Goal: Task Accomplishment & Management: Use online tool/utility

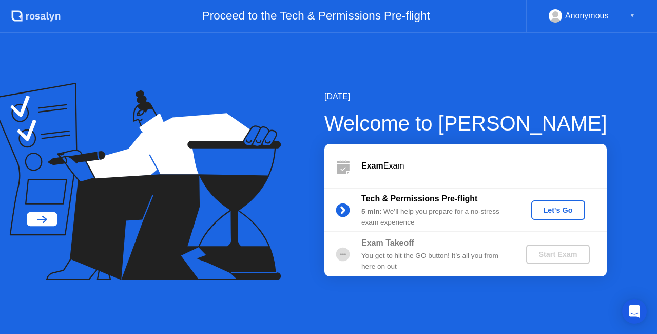
click at [557, 213] on div "Let's Go" at bounding box center [558, 210] width 46 height 8
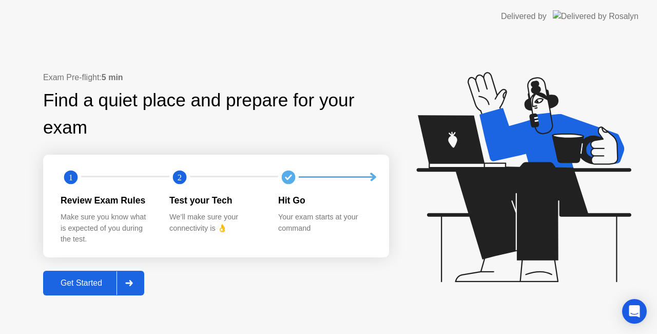
click at [92, 287] on div "Get Started" at bounding box center [81, 282] width 70 height 9
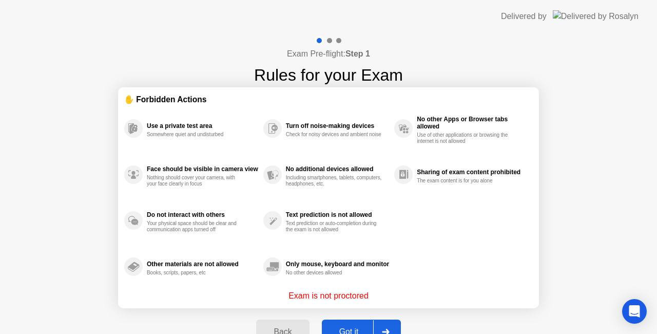
click at [337, 322] on button "Got it" at bounding box center [361, 331] width 79 height 25
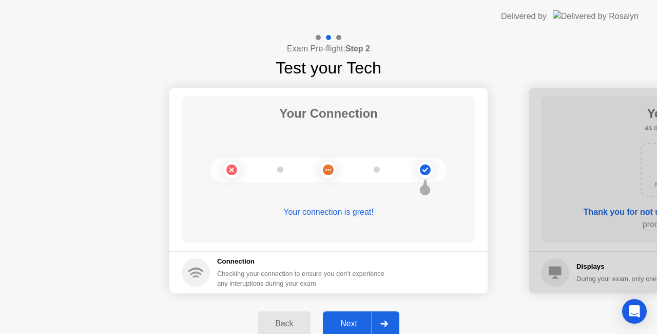
click at [386, 320] on icon at bounding box center [384, 323] width 8 height 6
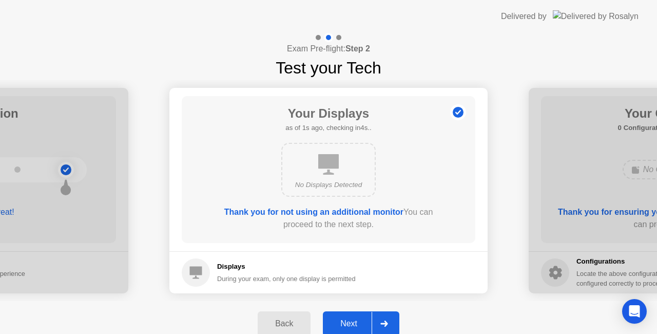
click at [386, 320] on icon at bounding box center [384, 323] width 8 height 6
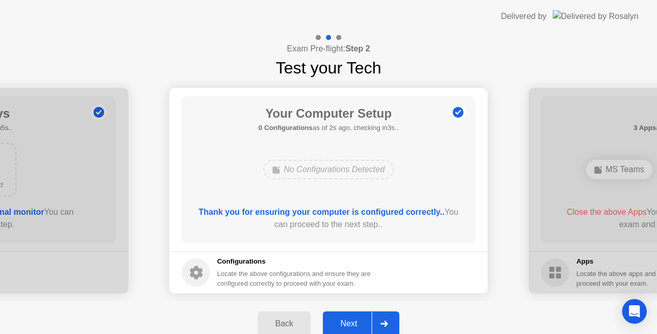
click at [386, 320] on icon at bounding box center [384, 323] width 8 height 6
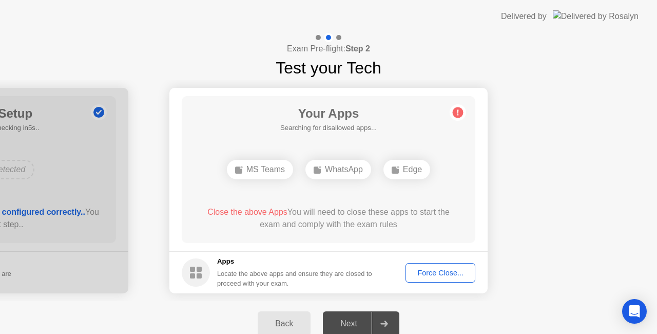
click at [429, 276] on div "Force Close..." at bounding box center [440, 273] width 63 height 8
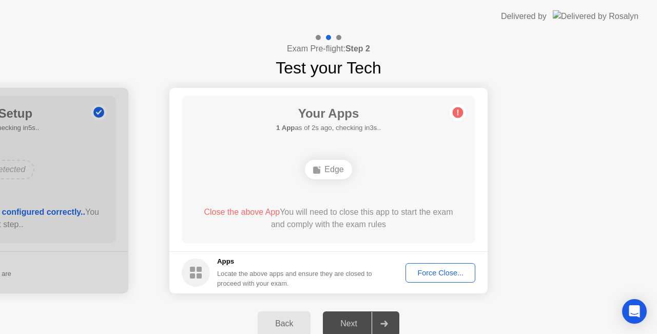
click at [453, 274] on div "Force Close..." at bounding box center [440, 273] width 63 height 8
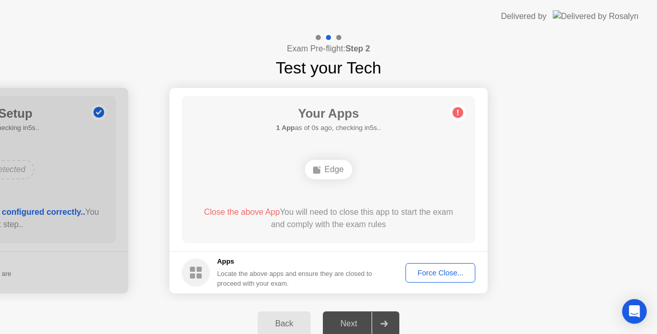
click at [332, 172] on div "Edge" at bounding box center [328, 170] width 47 height 20
click at [457, 274] on div "Force Close..." at bounding box center [440, 273] width 63 height 8
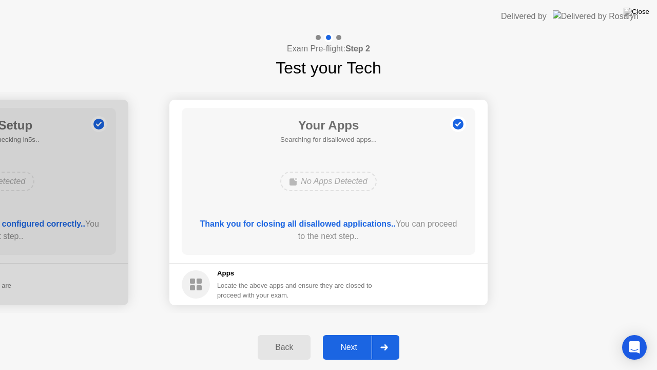
click at [388, 333] on icon at bounding box center [384, 347] width 8 height 6
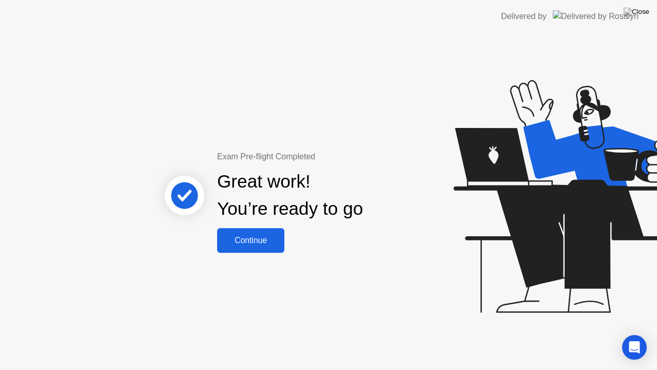
click at [270, 245] on div "Continue" at bounding box center [250, 240] width 61 height 9
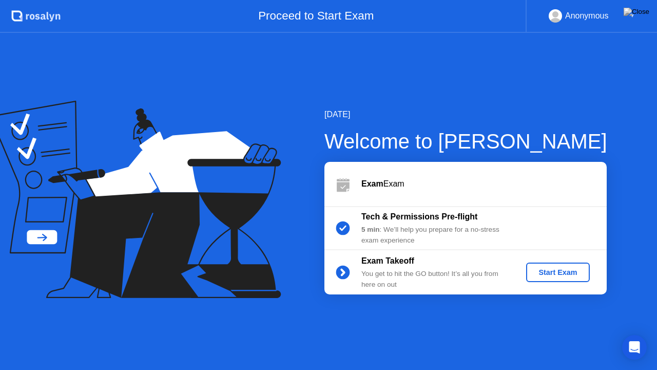
click at [559, 275] on div "Start Exam" at bounding box center [557, 272] width 55 height 8
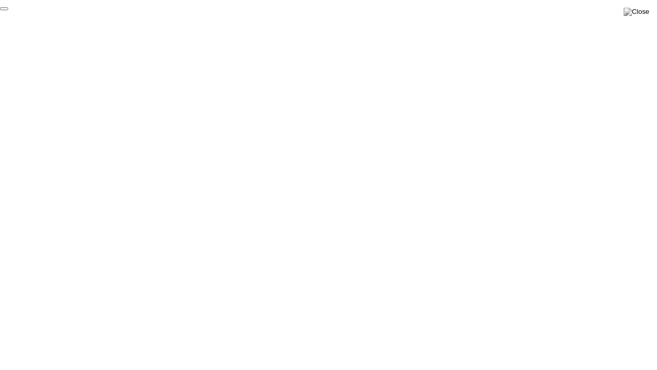
click div "End Proctoring Session"
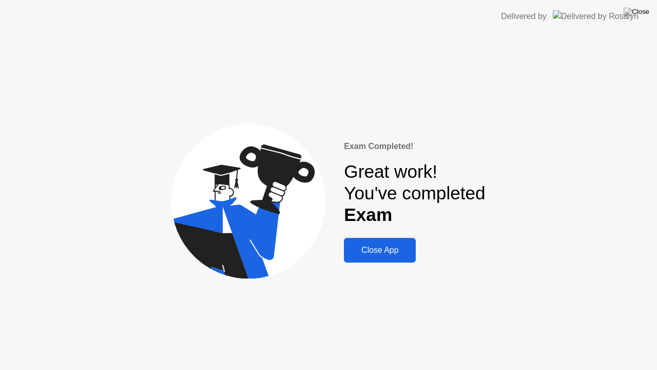
click at [391, 251] on div "Close App" at bounding box center [380, 249] width 66 height 9
